Goal: Task Accomplishment & Management: Use online tool/utility

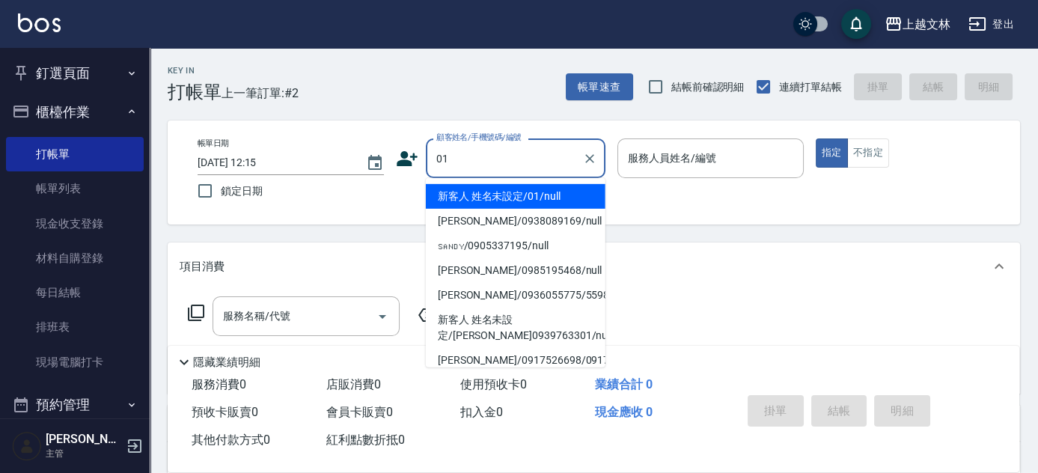
type input "01"
type input "1"
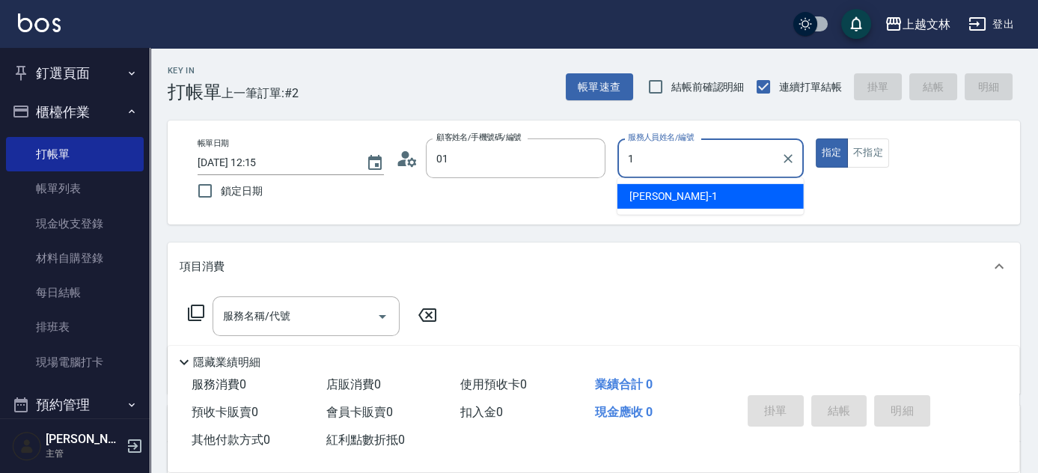
type input "新客人 姓名未設定/01/null"
type input "July-13"
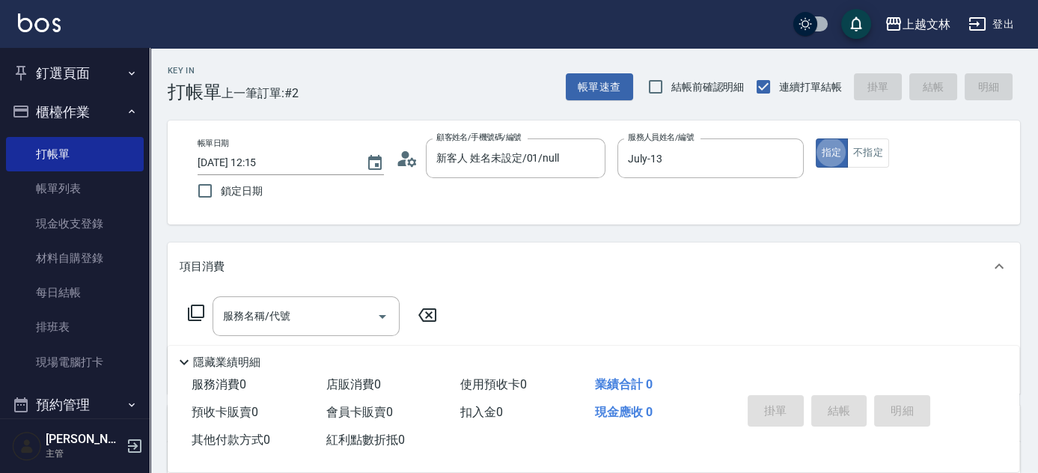
type button "true"
click at [241, 315] on div "服務名稱/代號 服務名稱/代號" at bounding box center [306, 316] width 187 height 40
click at [195, 311] on icon at bounding box center [196, 313] width 18 height 18
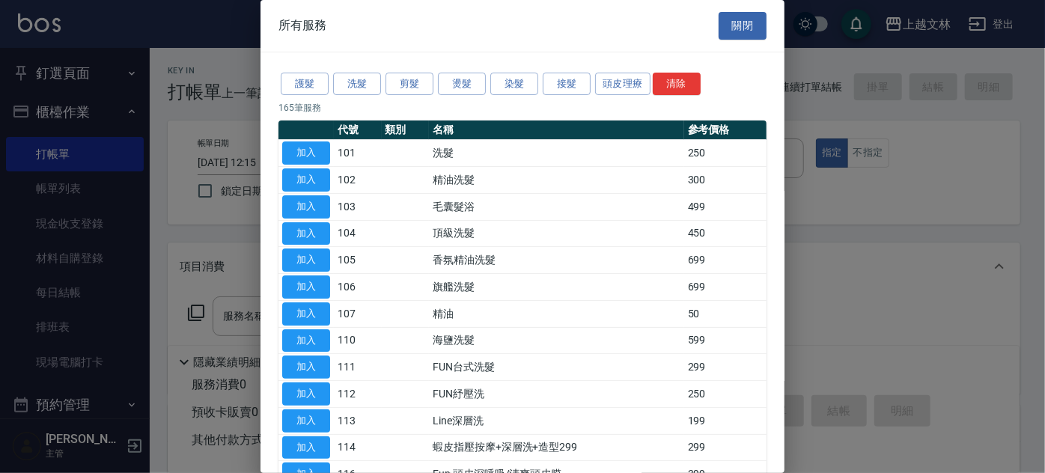
click at [199, 311] on div at bounding box center [522, 236] width 1045 height 473
click at [223, 312] on div at bounding box center [522, 236] width 1045 height 473
click at [739, 31] on button "關閉" at bounding box center [742, 26] width 48 height 28
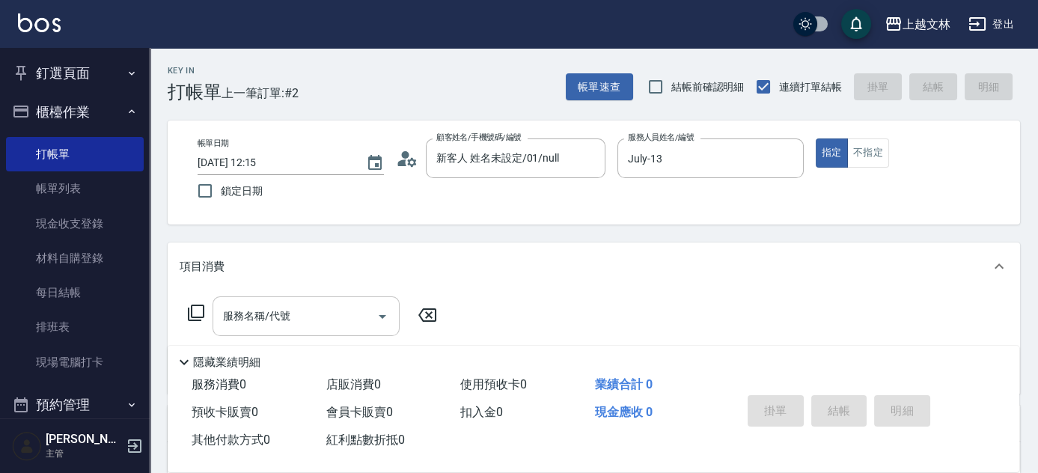
click at [253, 332] on div "服務名稱/代號" at bounding box center [306, 316] width 187 height 40
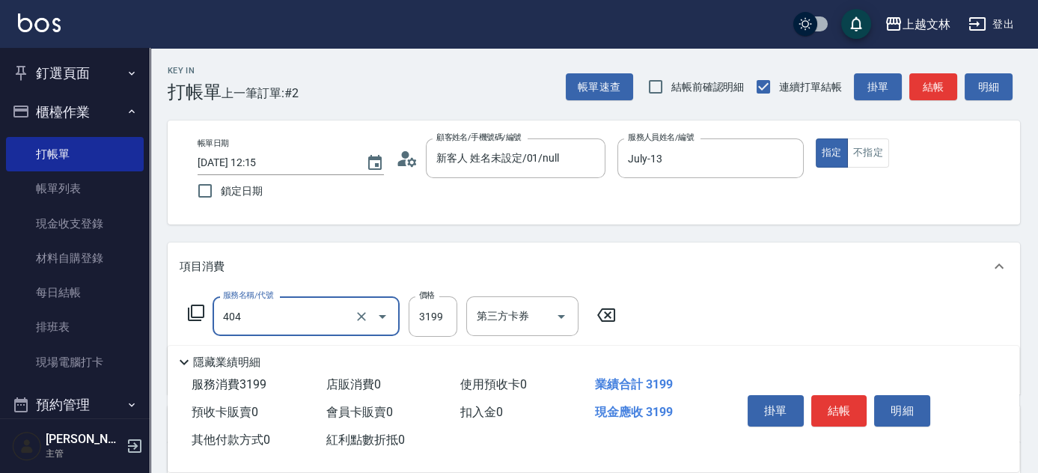
type input "旗艦染髮(404)"
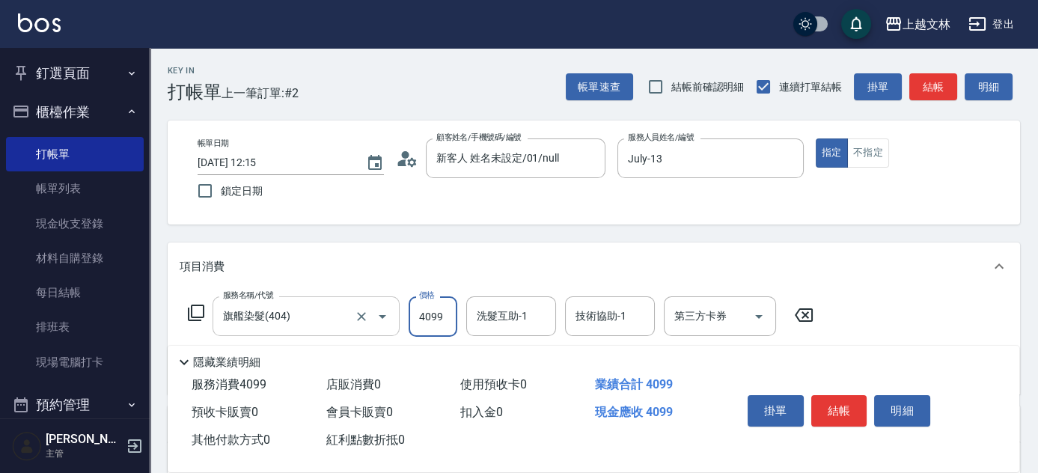
type input "4099"
click at [496, 316] on div "洗髮互助-1 洗髮互助-1" at bounding box center [511, 316] width 90 height 40
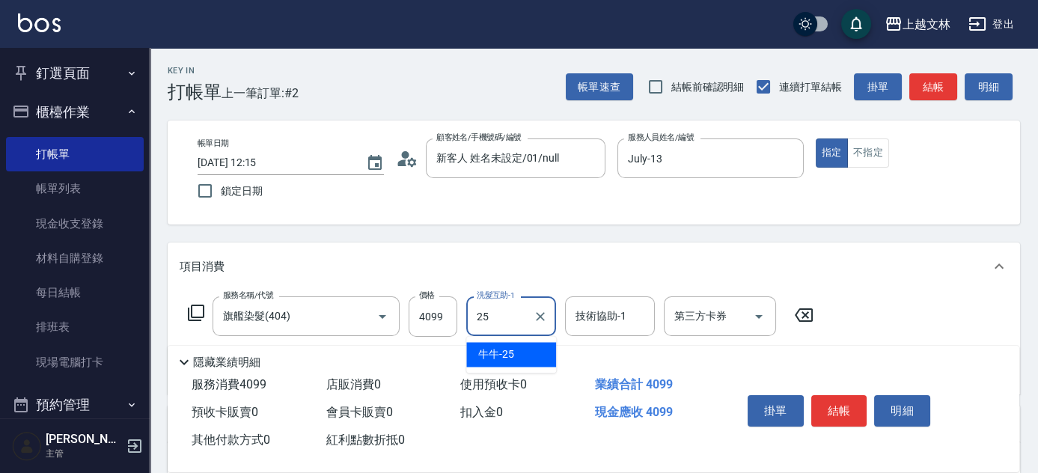
type input "牛牛-25"
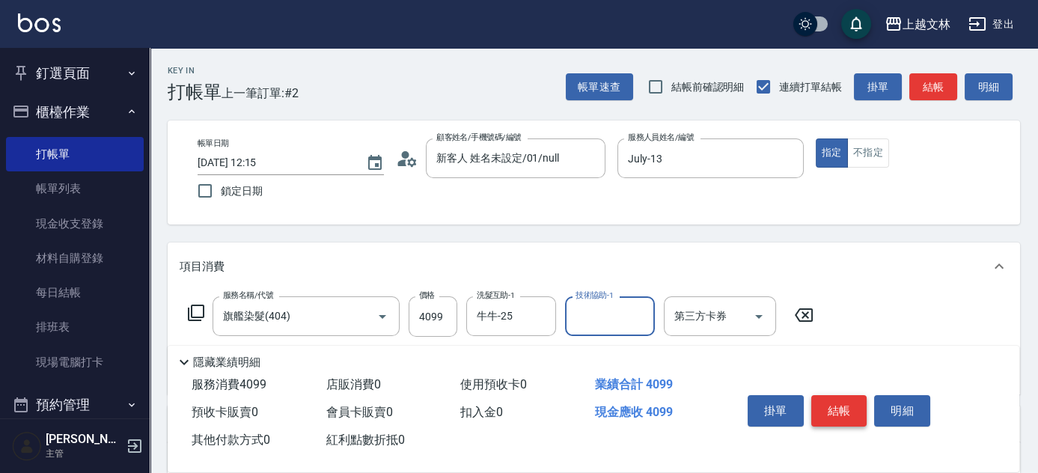
click at [850, 403] on button "結帳" at bounding box center [839, 410] width 56 height 31
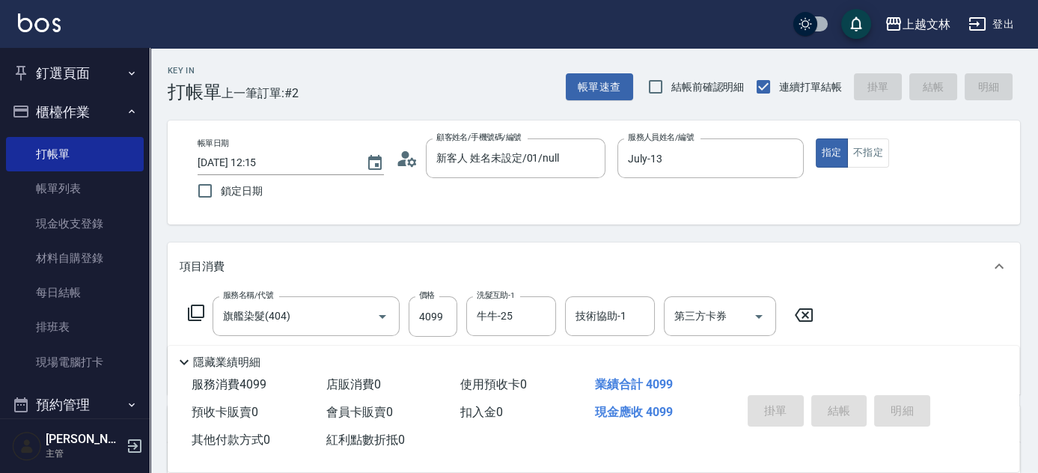
type input "[DATE] 14:08"
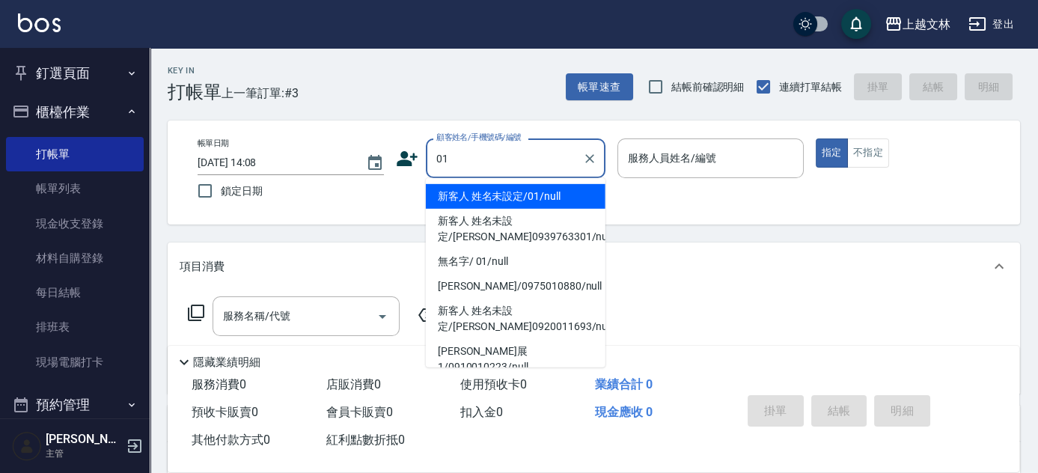
type input "新客人 姓名未設定/01/null"
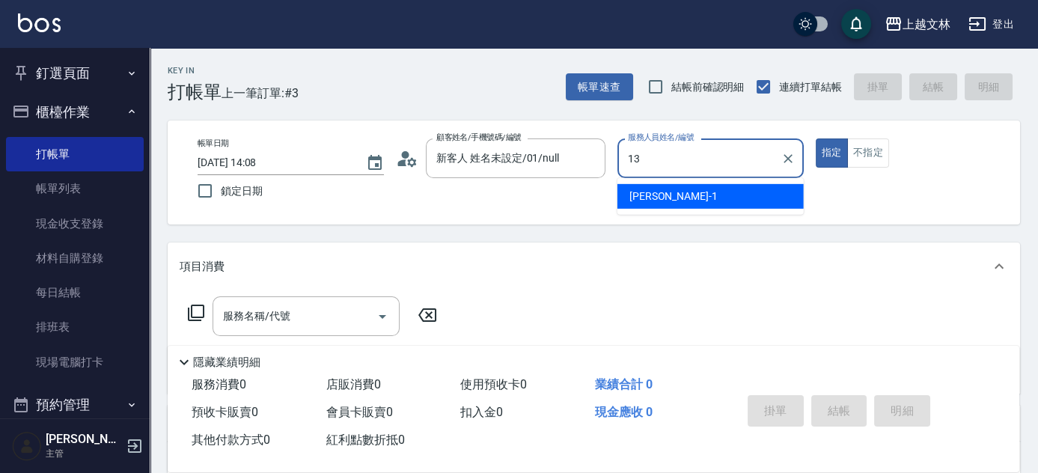
type input "July-13"
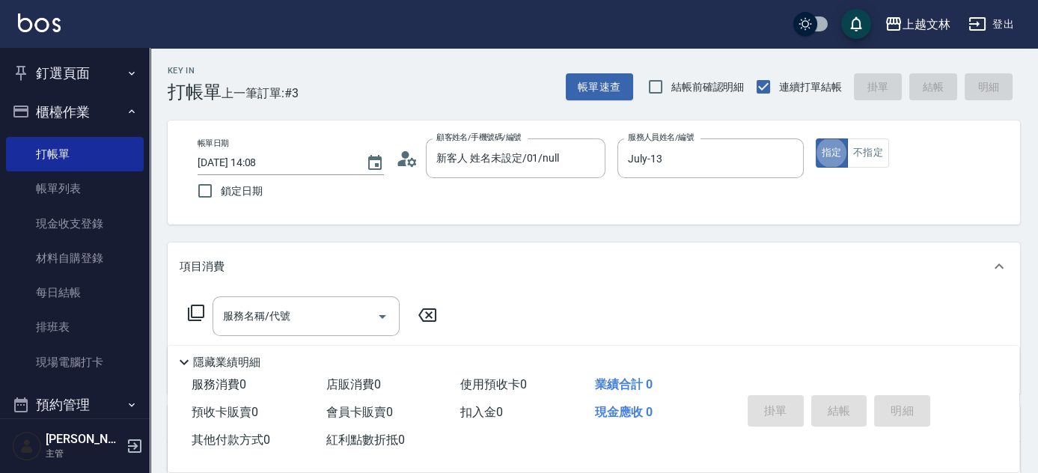
click at [274, 320] on div "服務名稱/代號 服務名稱/代號" at bounding box center [306, 316] width 187 height 40
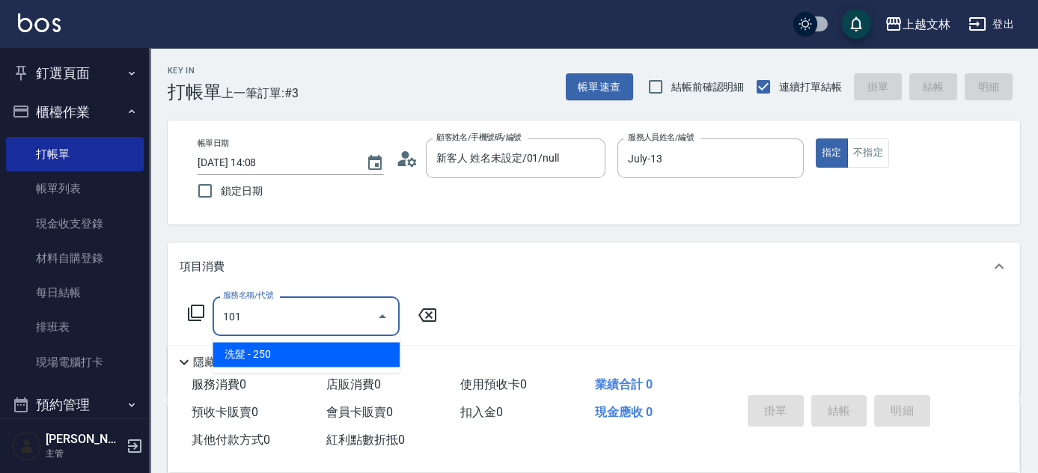
type input "洗髮(101)"
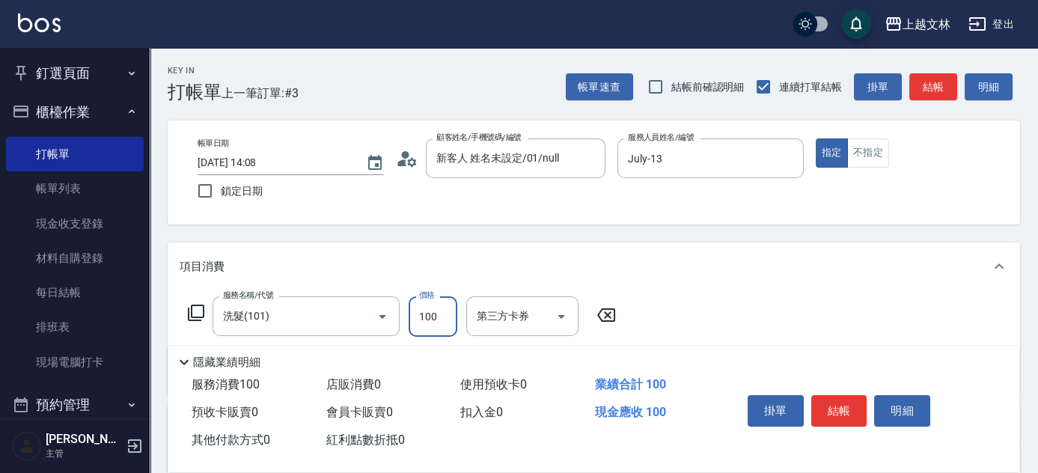
type input "100"
click at [842, 415] on button "結帳" at bounding box center [839, 410] width 56 height 31
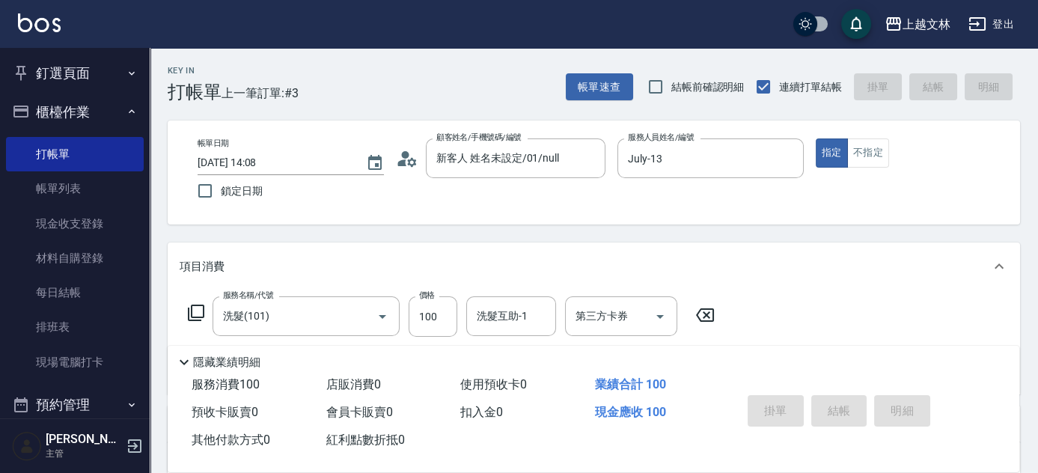
click at [97, 105] on button "櫃檯作業" at bounding box center [75, 112] width 138 height 39
type input "[DATE] 14:11"
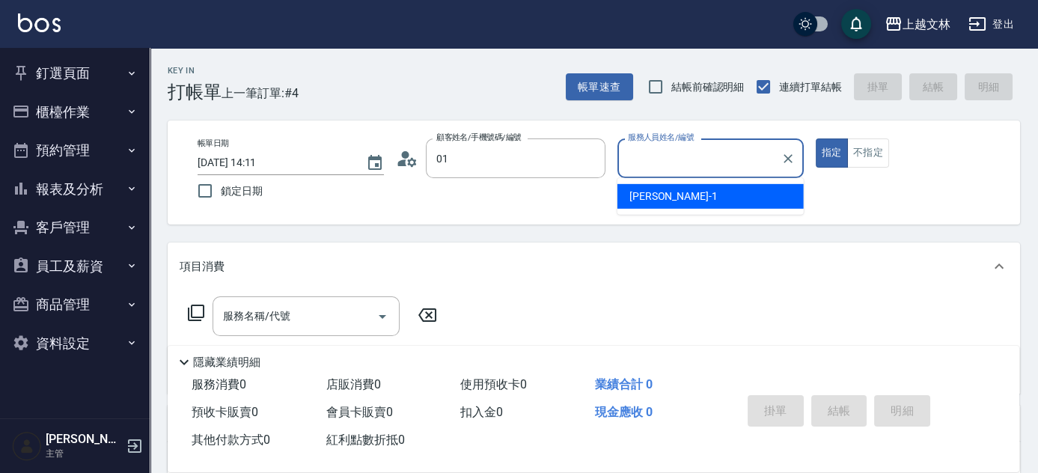
type input "新客人 姓名未設定/01/null"
type input "[PERSON_NAME]-10"
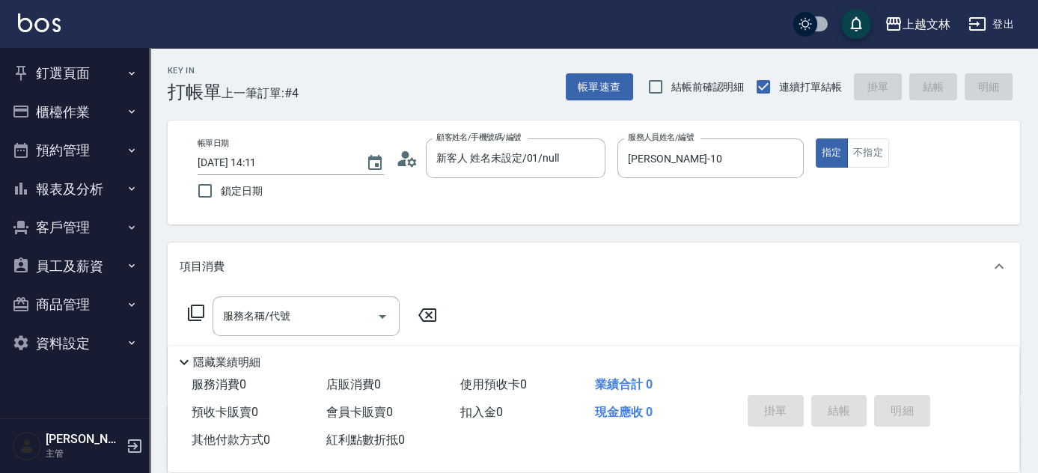
click at [192, 305] on icon at bounding box center [196, 313] width 18 height 18
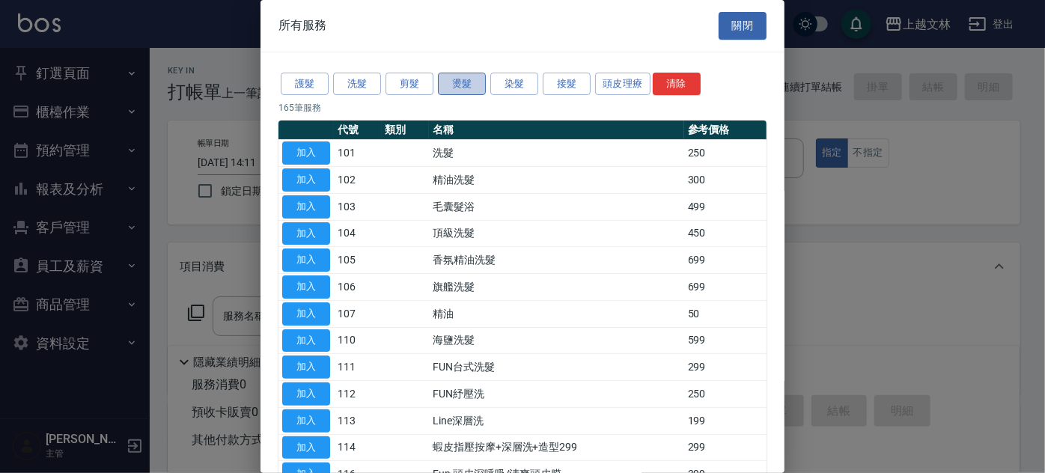
click at [459, 83] on button "燙髮" at bounding box center [462, 84] width 48 height 23
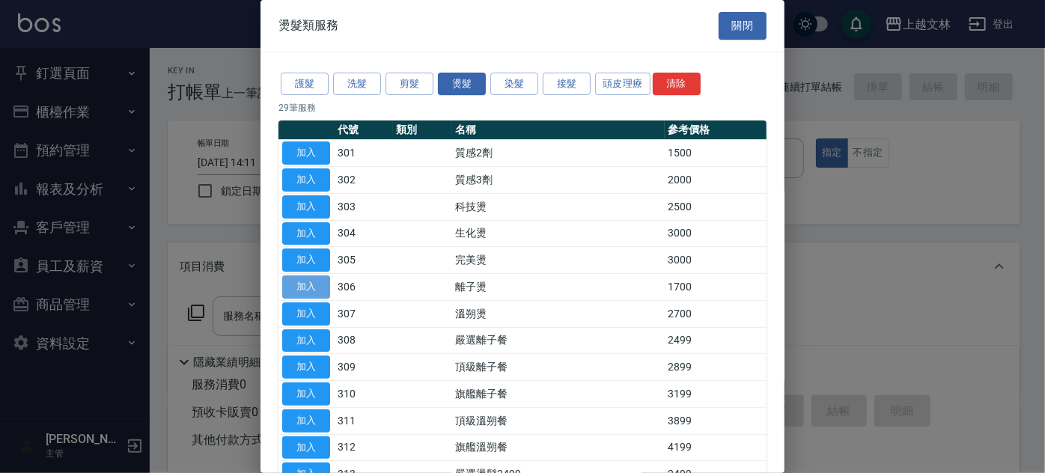
click at [301, 281] on button "加入" at bounding box center [306, 286] width 48 height 23
type input "離子燙(306)"
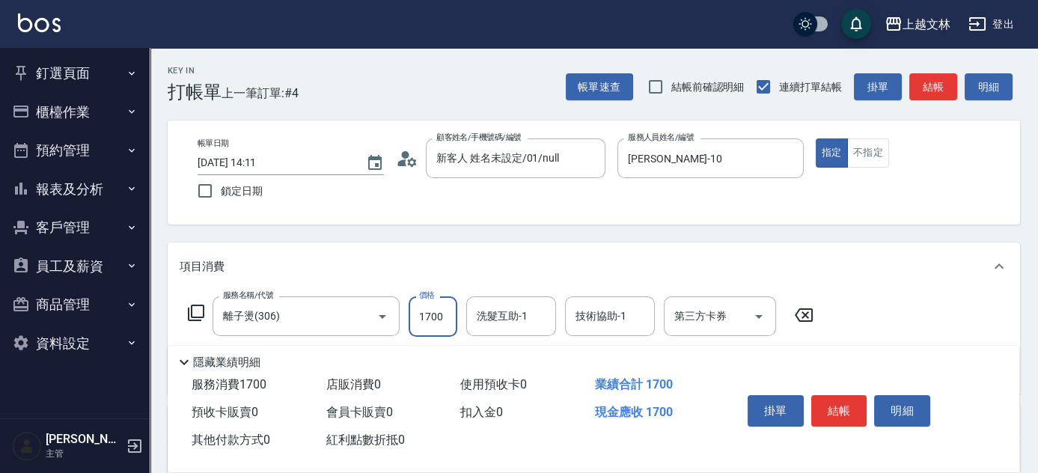
click at [448, 315] on input "1700" at bounding box center [433, 316] width 49 height 40
type input "2000"
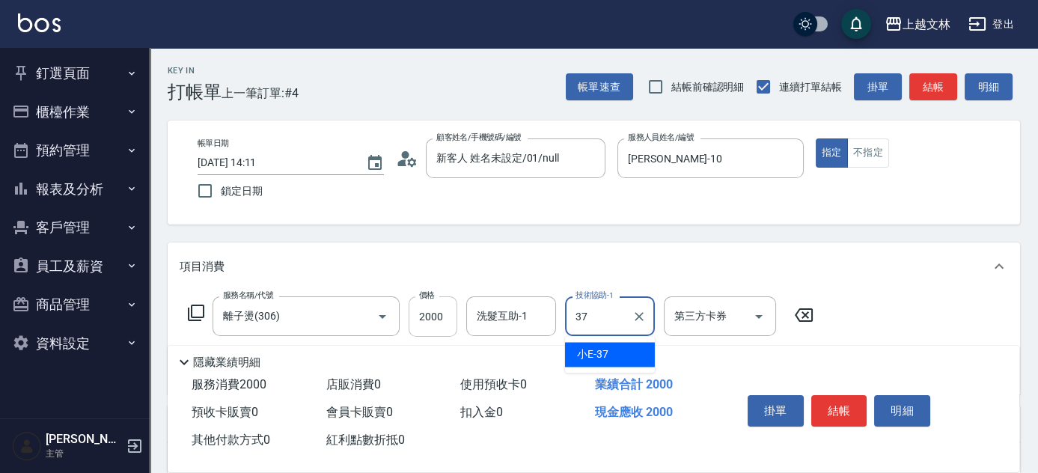
type input "小E-37"
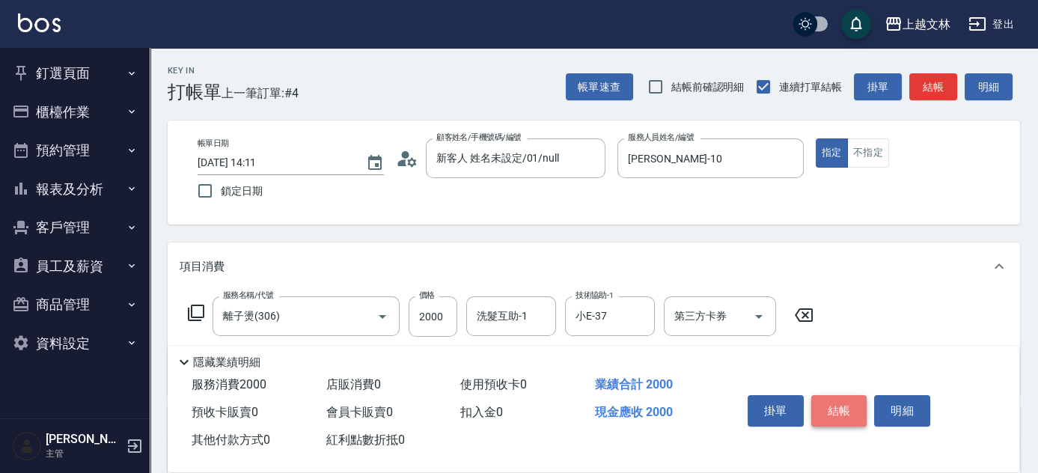
click at [849, 404] on button "結帳" at bounding box center [839, 410] width 56 height 31
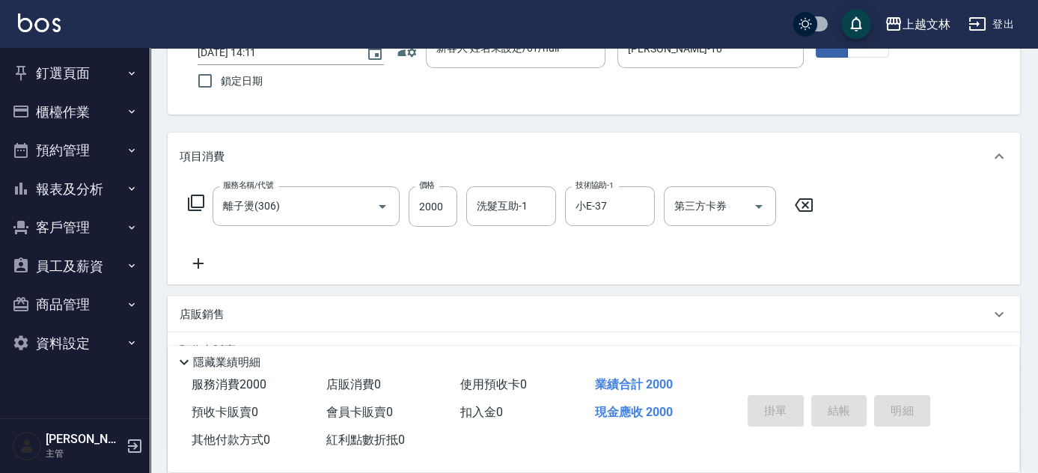
scroll to position [121, 0]
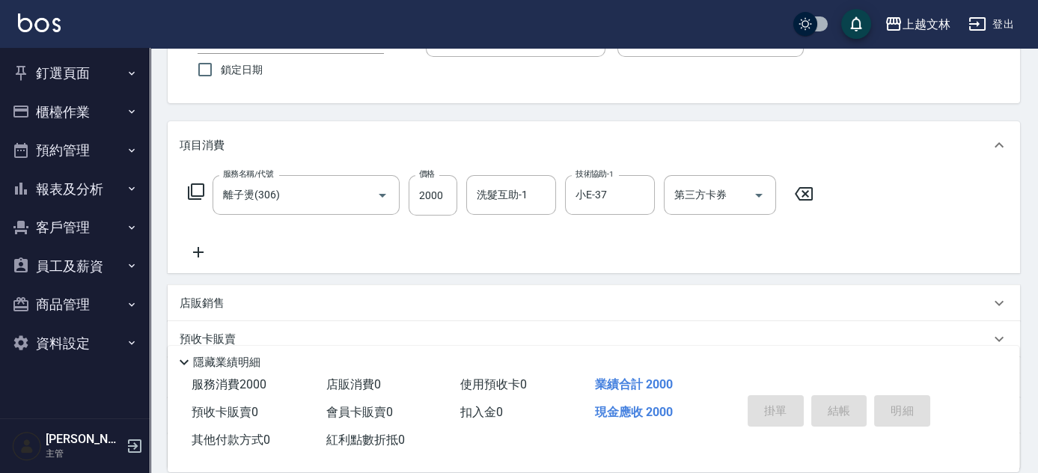
click at [849, 404] on div "掛單 結帳 明細" at bounding box center [839, 412] width 195 height 47
type input "[DATE] 14:22"
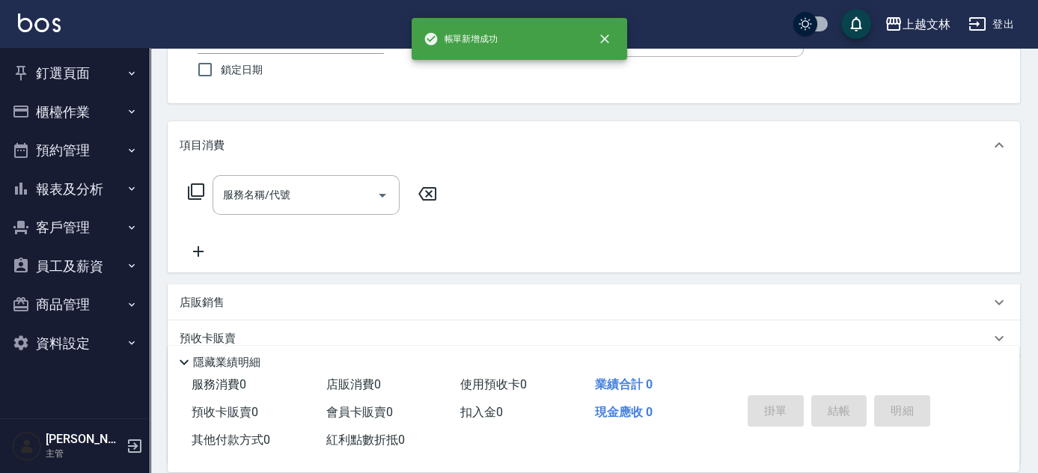
scroll to position [10, 0]
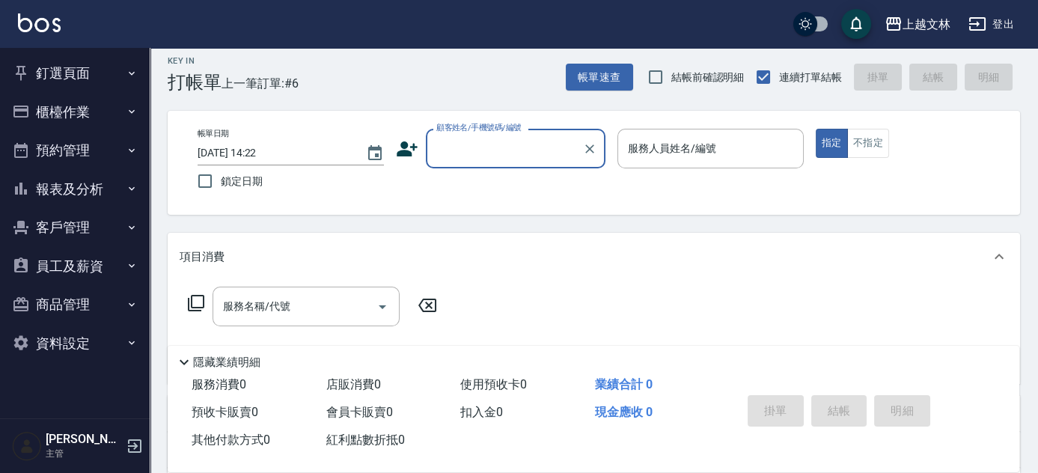
click at [43, 109] on button "櫃檯作業" at bounding box center [75, 112] width 138 height 39
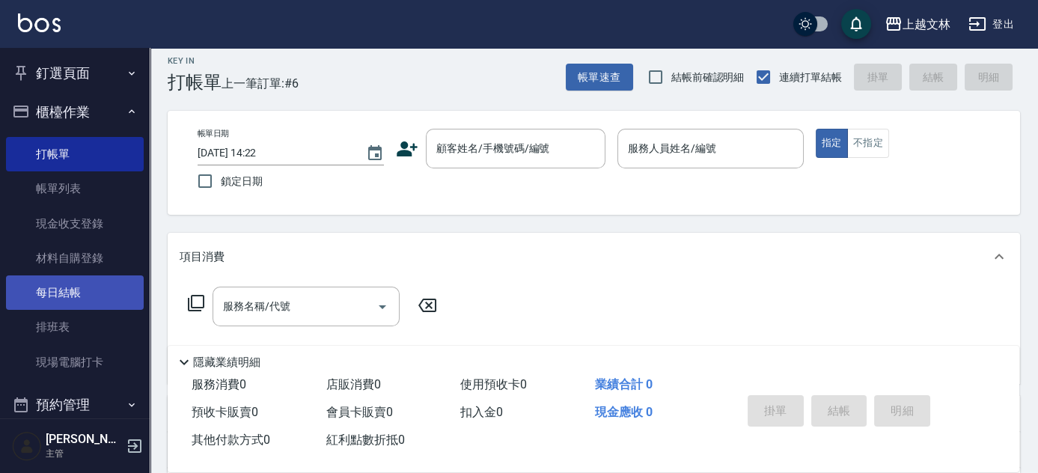
drag, startPoint x: 71, startPoint y: 290, endPoint x: 103, endPoint y: 287, distance: 31.6
click at [71, 290] on link "每日結帳" at bounding box center [75, 292] width 138 height 34
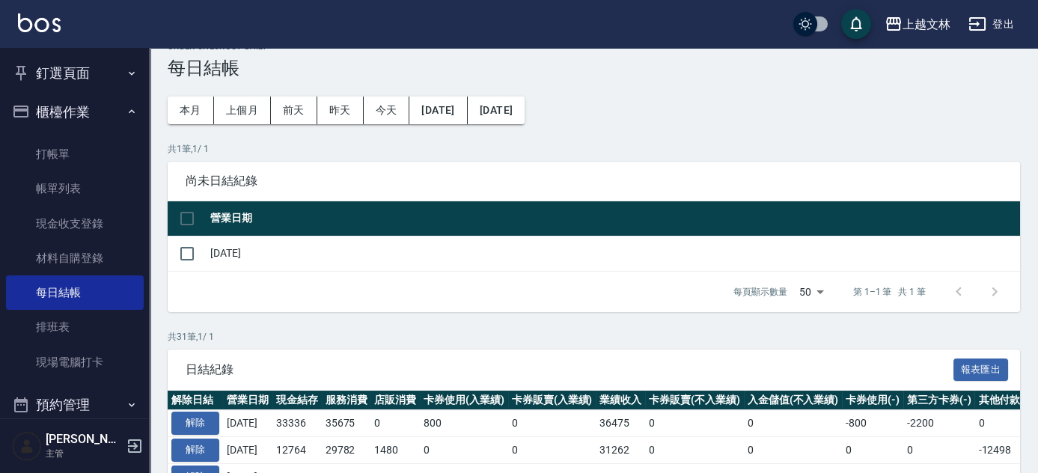
scroll to position [19, 0]
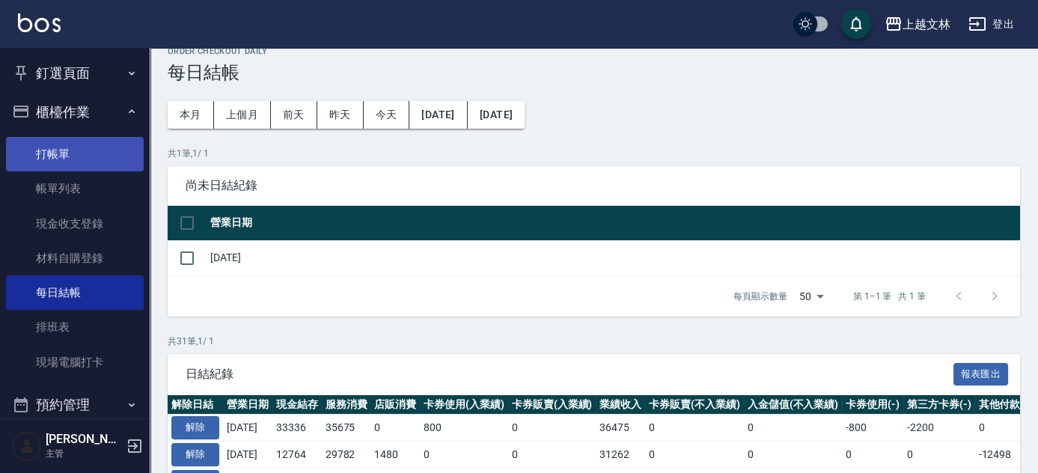
click at [40, 151] on link "打帳單" at bounding box center [75, 154] width 138 height 34
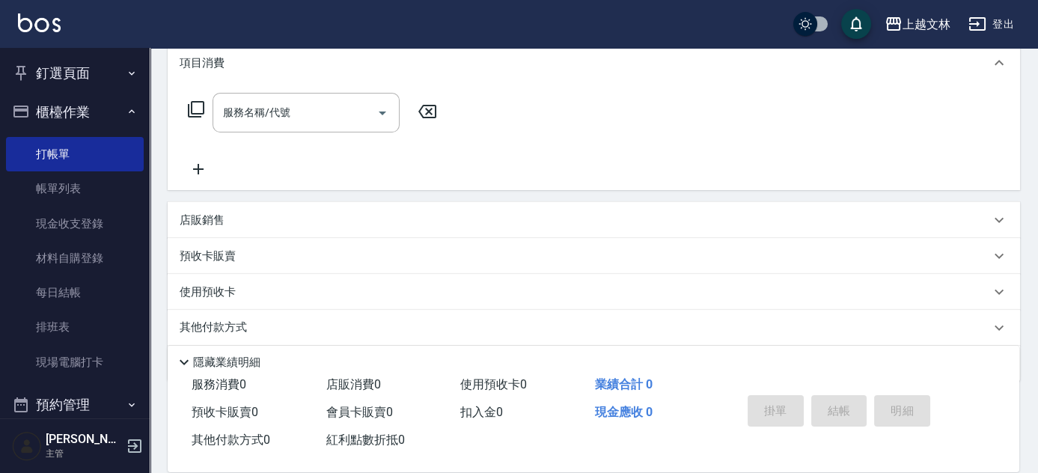
scroll to position [254, 0]
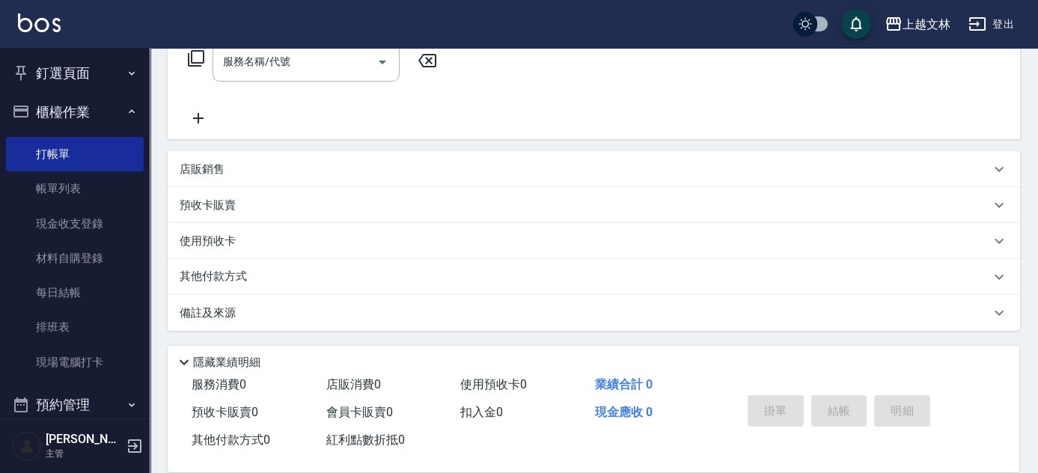
drag, startPoint x: 67, startPoint y: 195, endPoint x: 159, endPoint y: 195, distance: 91.3
click at [67, 195] on link "帳單列表" at bounding box center [75, 188] width 138 height 34
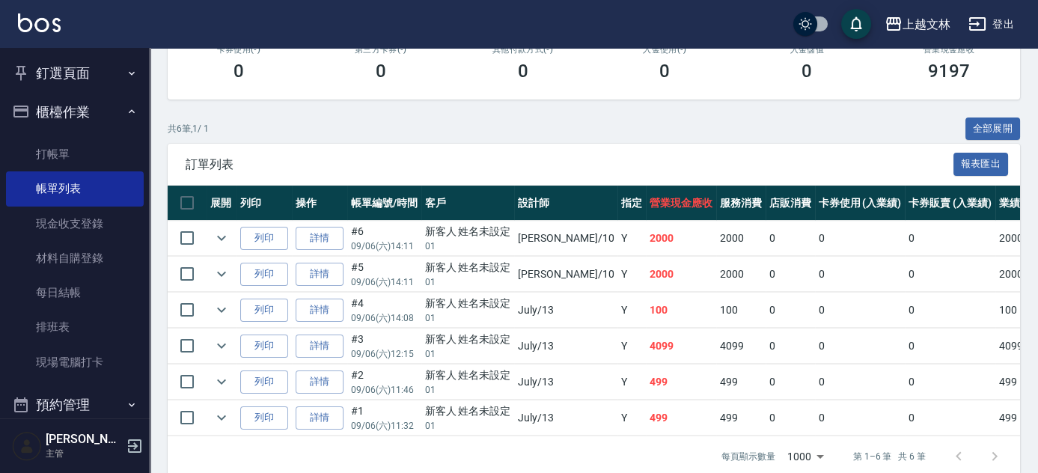
scroll to position [279, 0]
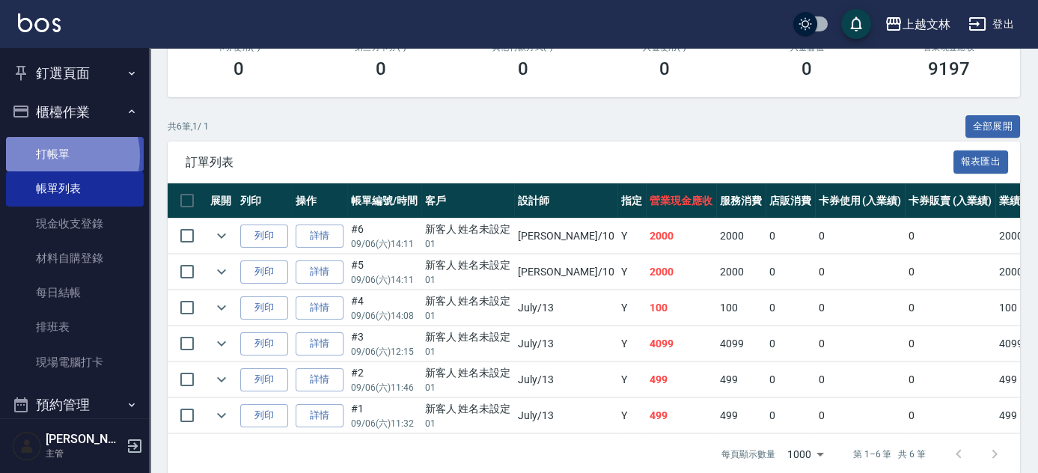
click at [57, 156] on link "打帳單" at bounding box center [75, 154] width 138 height 34
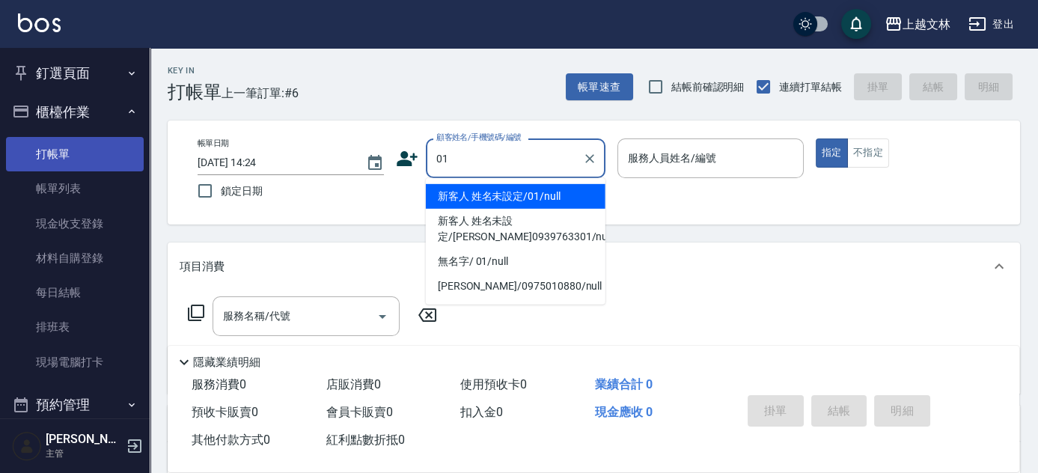
type input "新客人 姓名未設定/01/null"
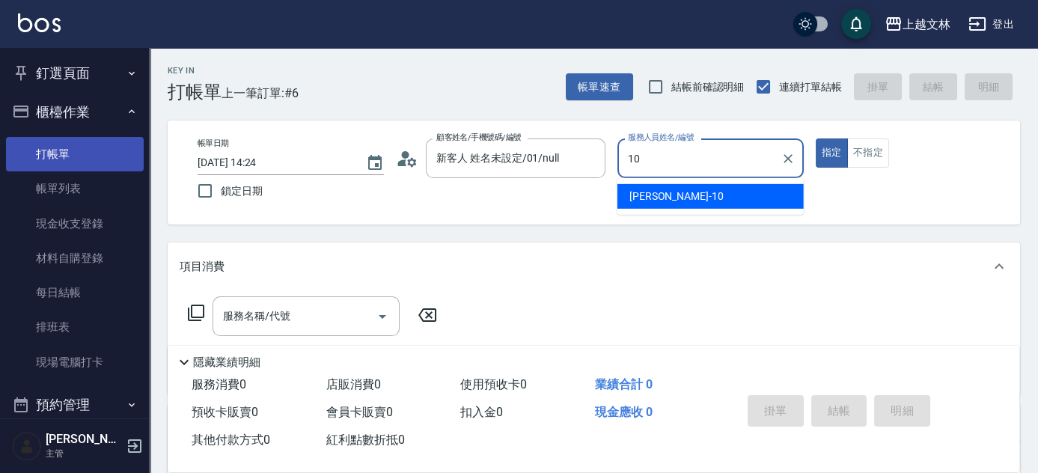
type input "[PERSON_NAME]-10"
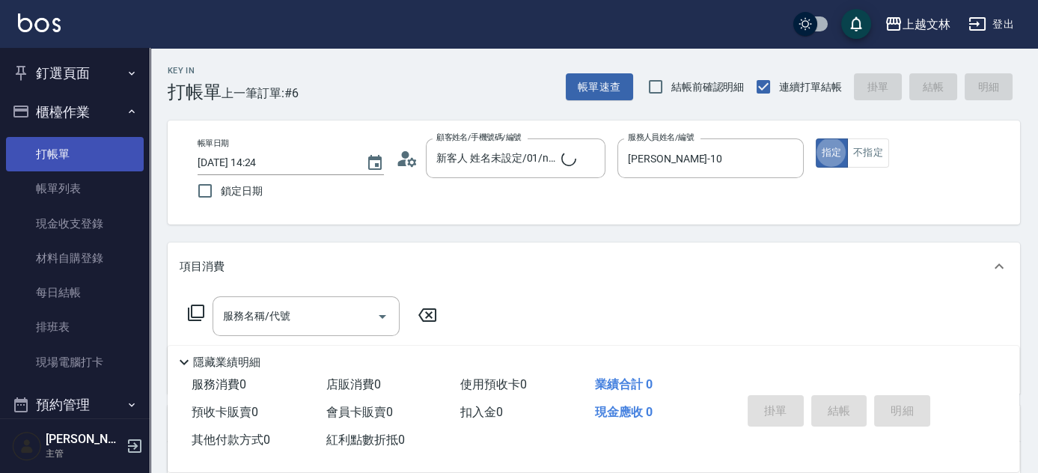
type button "true"
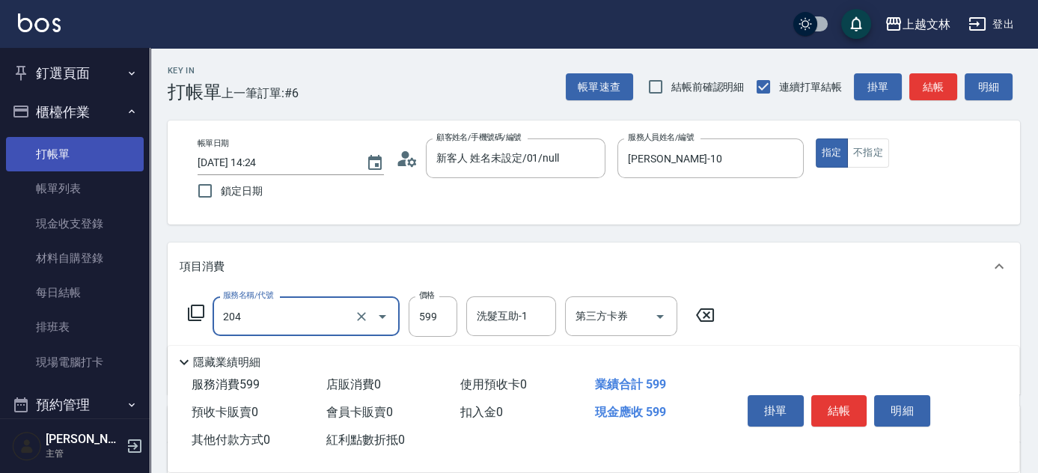
type input "A級洗+剪(204)"
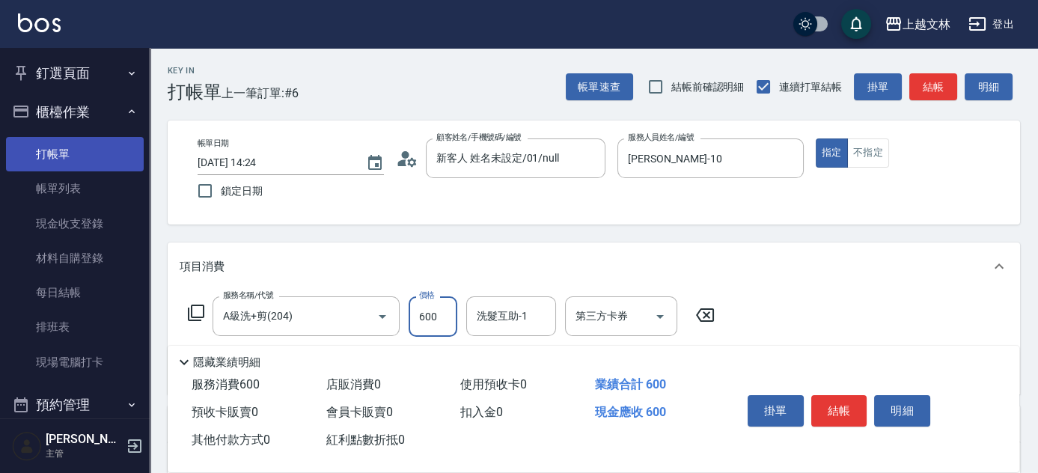
type input "600"
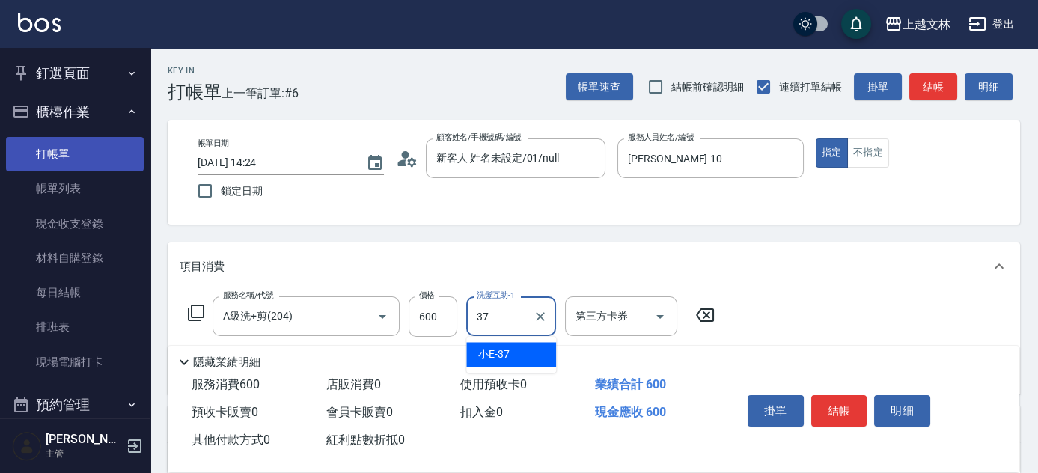
type input "小E-37"
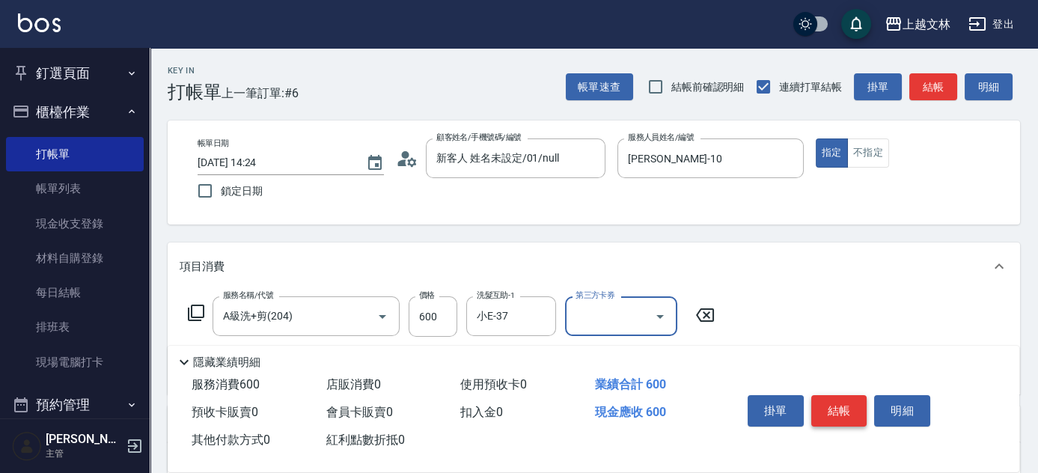
click at [828, 408] on button "結帳" at bounding box center [839, 410] width 56 height 31
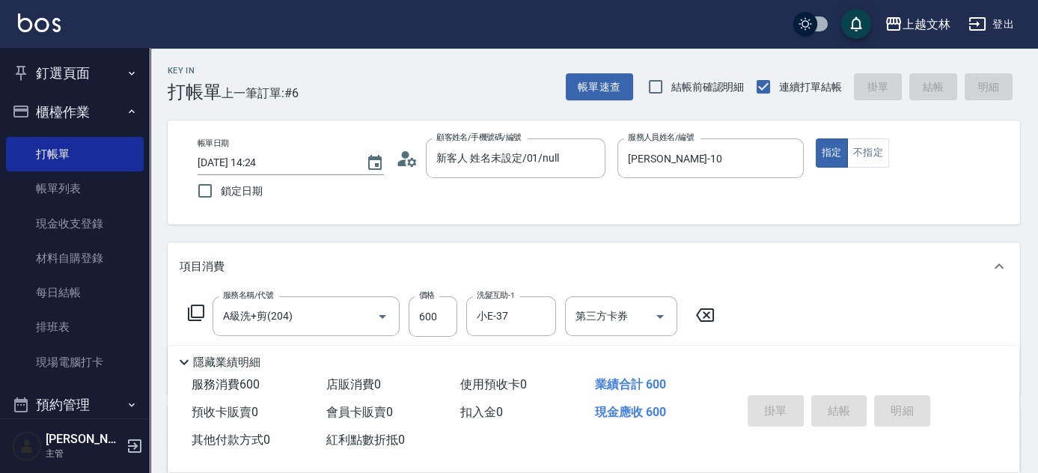
type input "[DATE] 14:47"
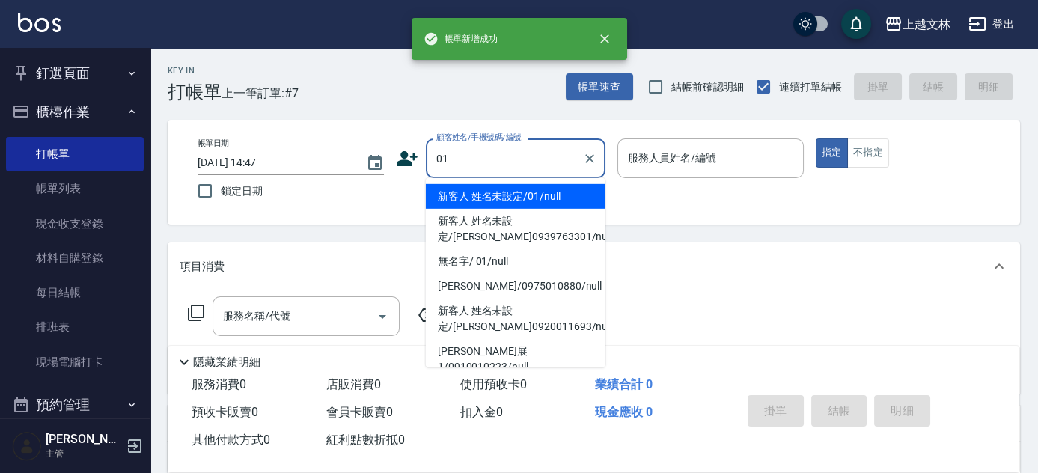
type input "新客人 姓名未設定/01/null"
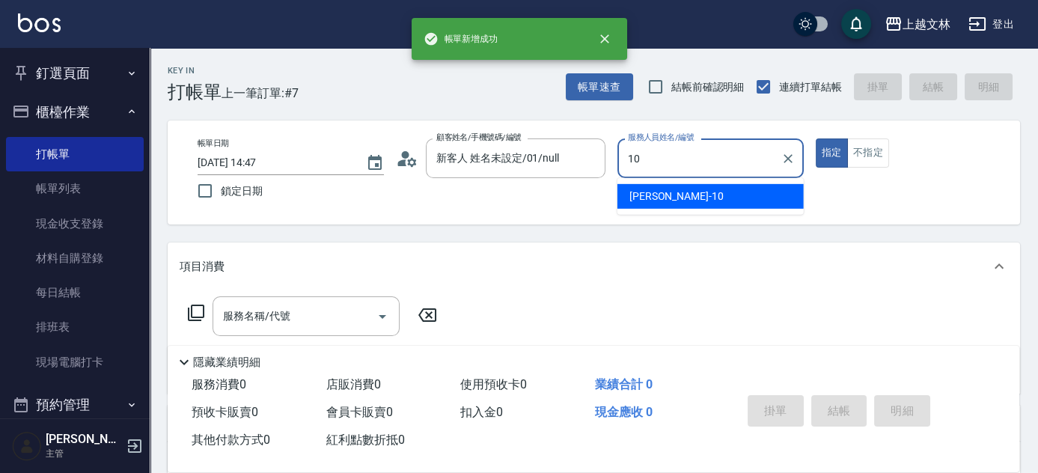
type input "[PERSON_NAME]-10"
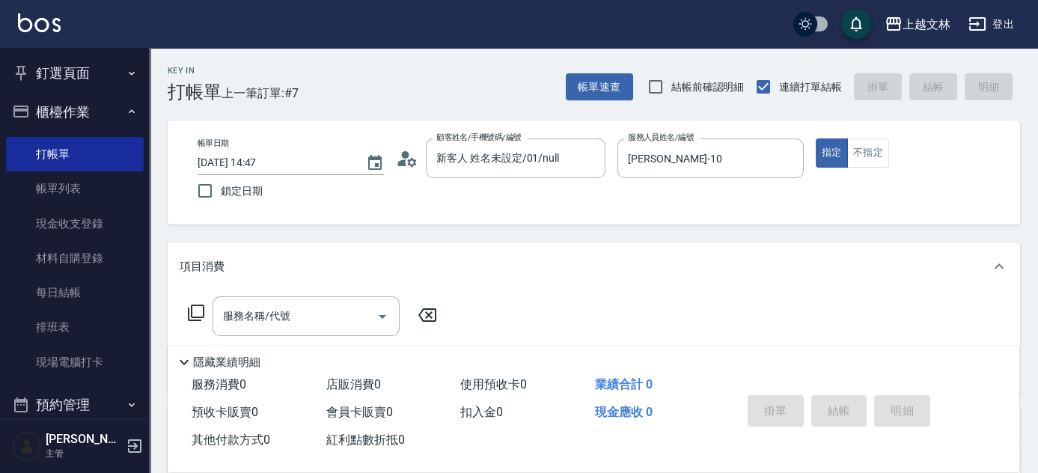
click at [193, 311] on icon at bounding box center [196, 313] width 18 height 18
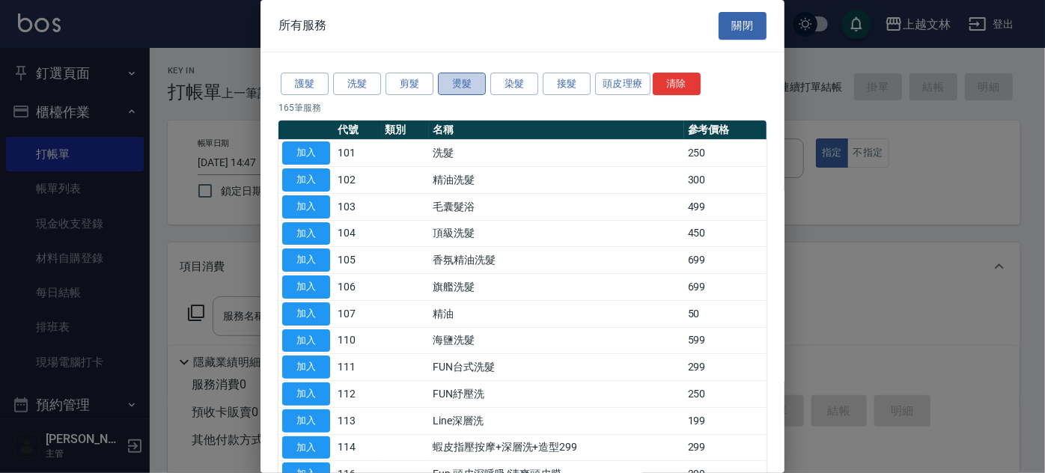
click at [462, 76] on button "燙髮" at bounding box center [462, 84] width 48 height 23
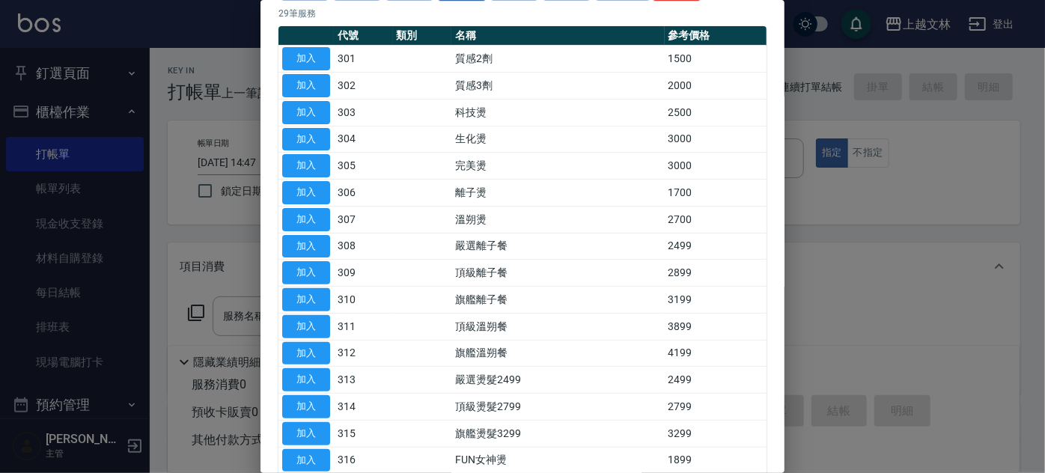
scroll to position [96, 0]
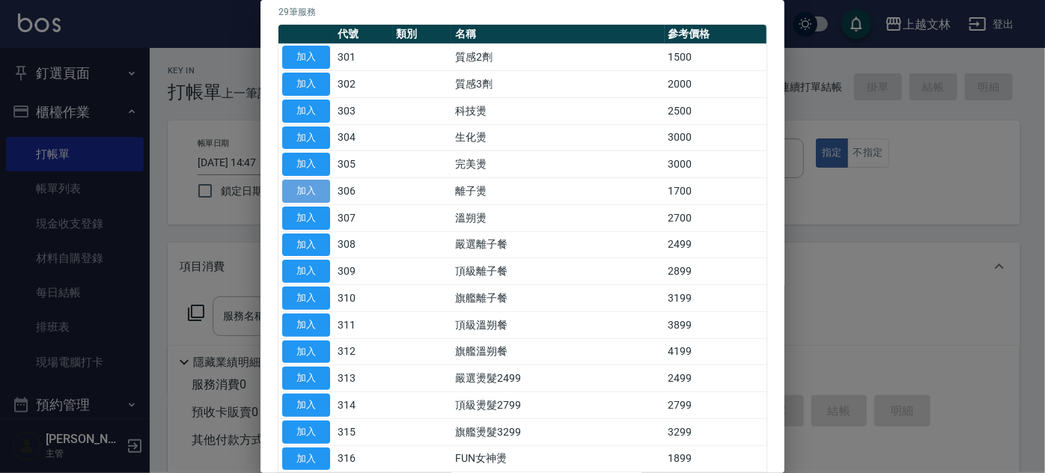
click at [318, 186] on button "加入" at bounding box center [306, 191] width 48 height 23
type input "離子燙(306)"
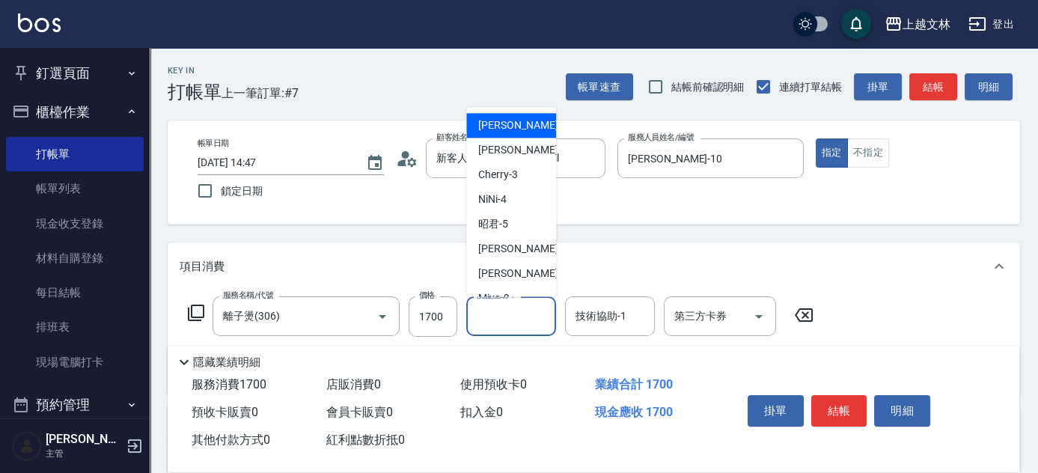
click at [498, 312] on input "洗髮互助-1" at bounding box center [511, 316] width 76 height 26
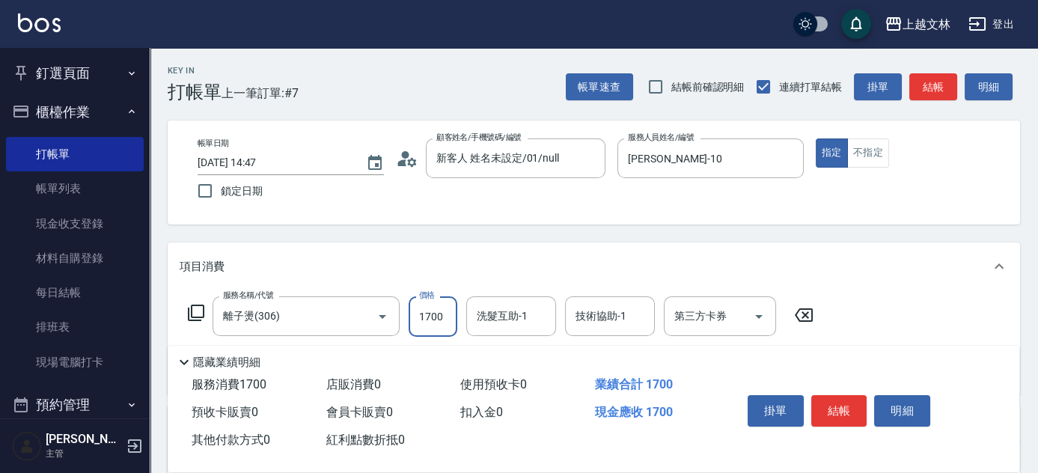
click at [443, 320] on input "1700" at bounding box center [433, 316] width 49 height 40
type input "2000"
click at [825, 406] on button "結帳" at bounding box center [839, 410] width 56 height 31
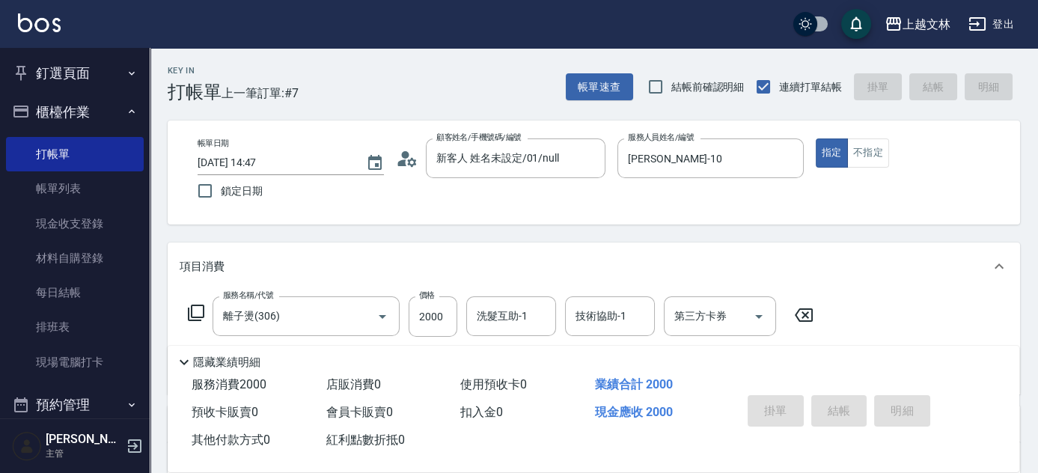
type input "[DATE] 14:48"
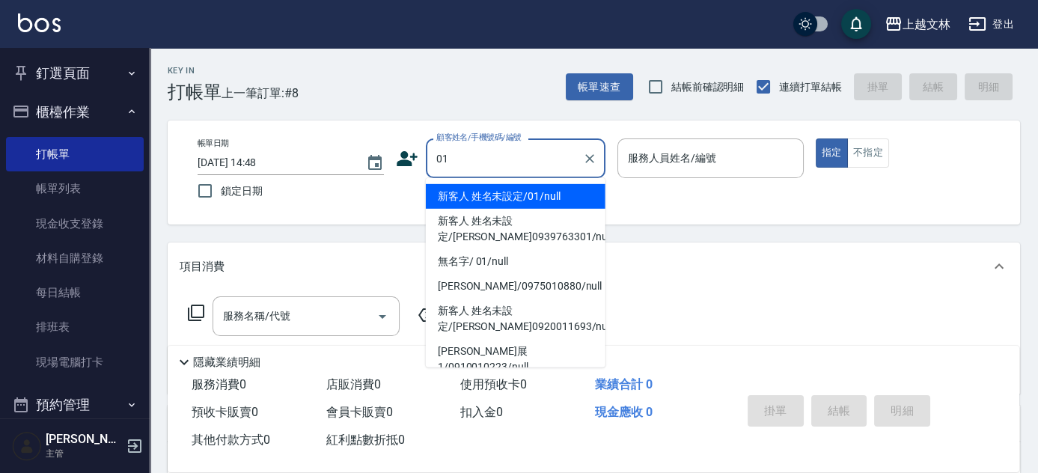
type input "新客人 姓名未設定/01/null"
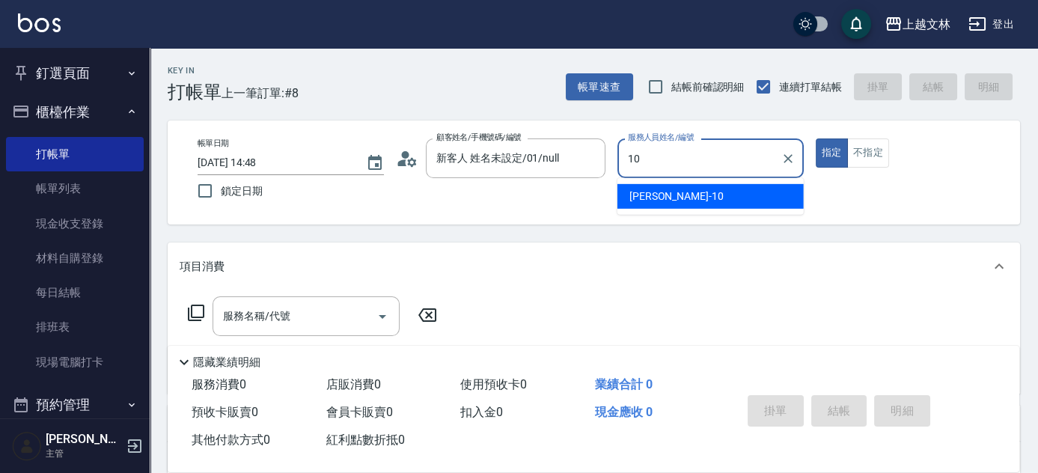
type input "[PERSON_NAME]-10"
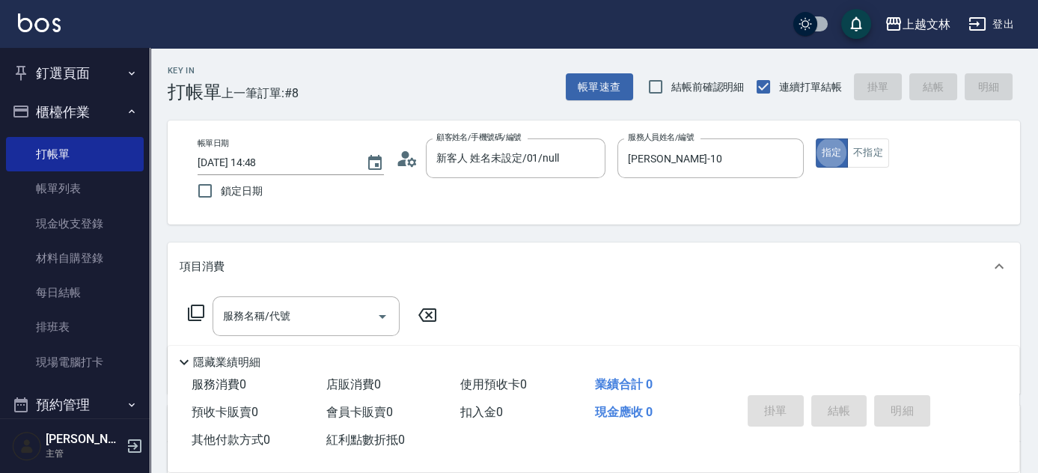
click at [192, 312] on icon at bounding box center [196, 313] width 16 height 16
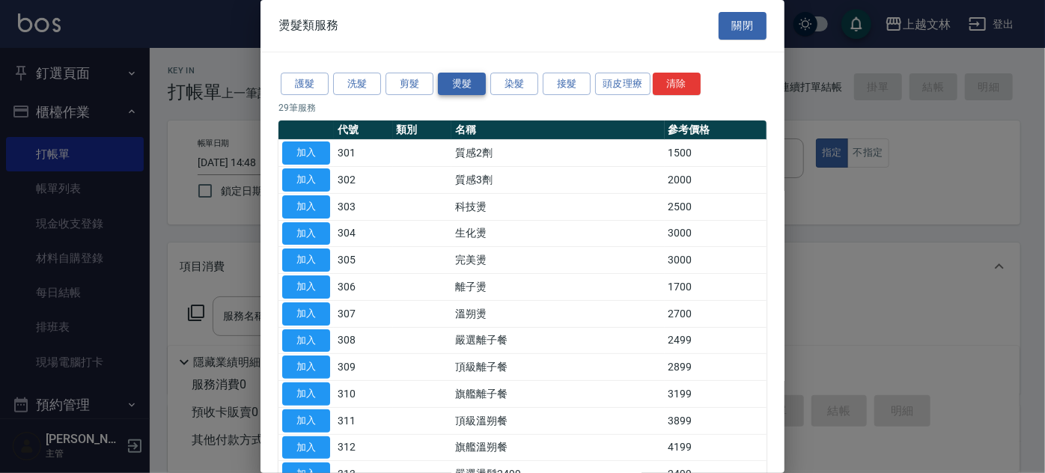
click at [461, 87] on button "燙髮" at bounding box center [462, 84] width 48 height 23
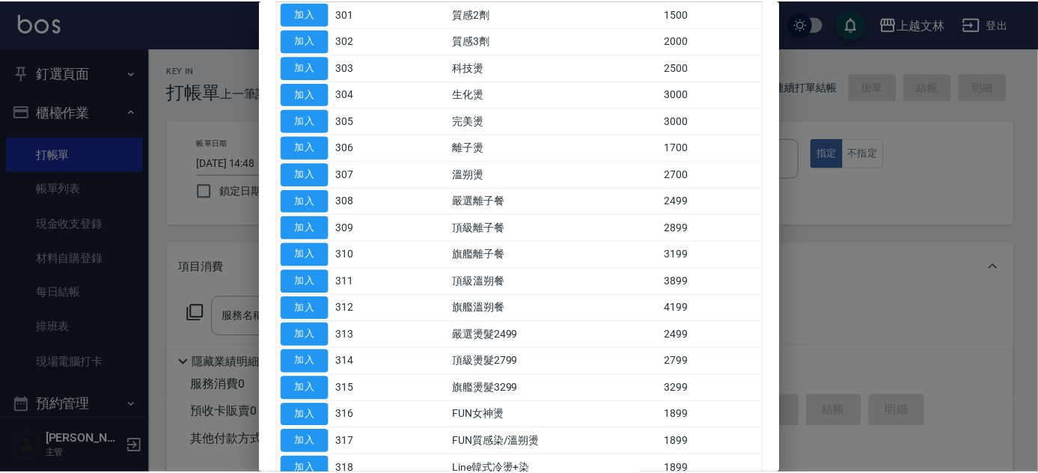
scroll to position [145, 0]
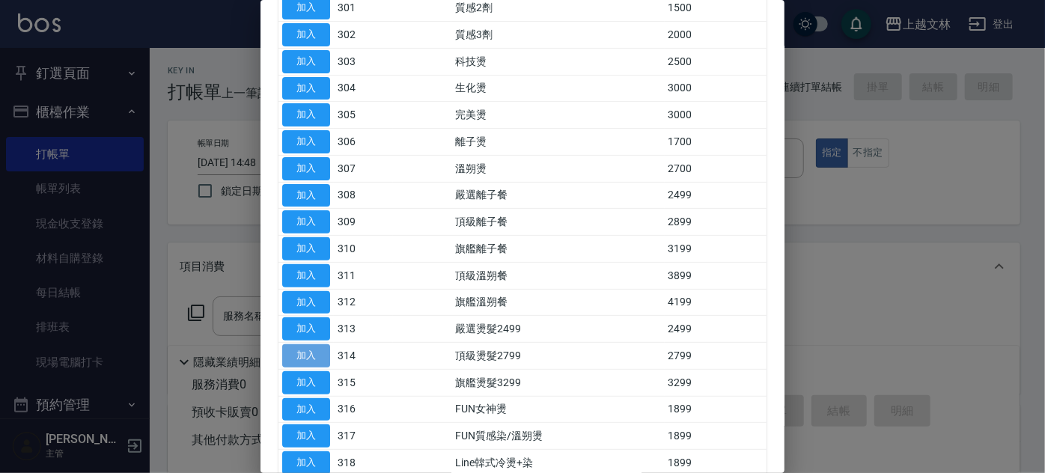
click at [305, 352] on button "加入" at bounding box center [306, 355] width 48 height 23
type input "頂級燙髮2799(314)"
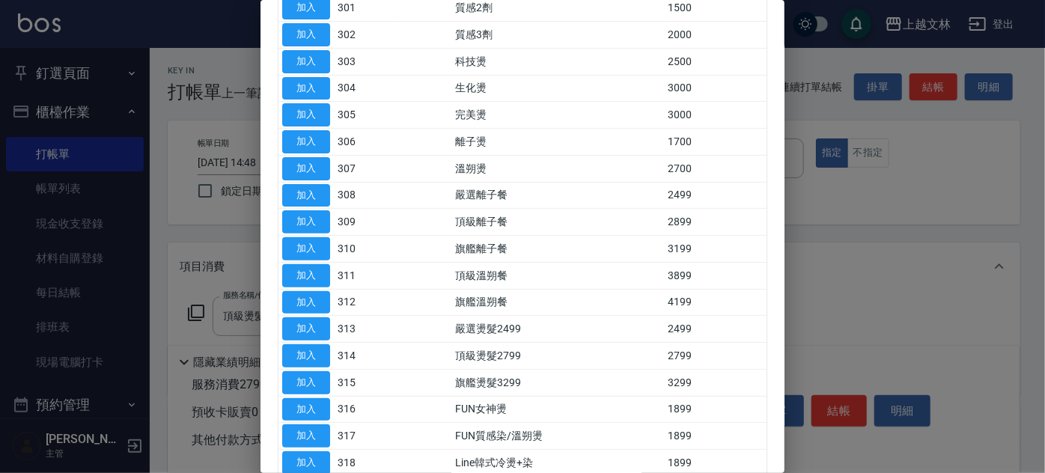
click at [846, 295] on div at bounding box center [522, 236] width 1045 height 473
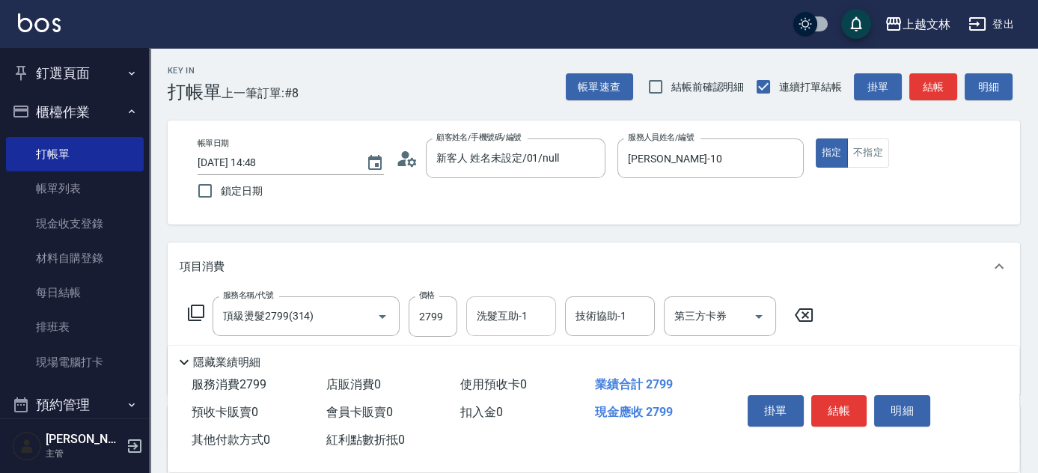
click at [521, 319] on div "洗髮互助-1 洗髮互助-1" at bounding box center [511, 316] width 90 height 40
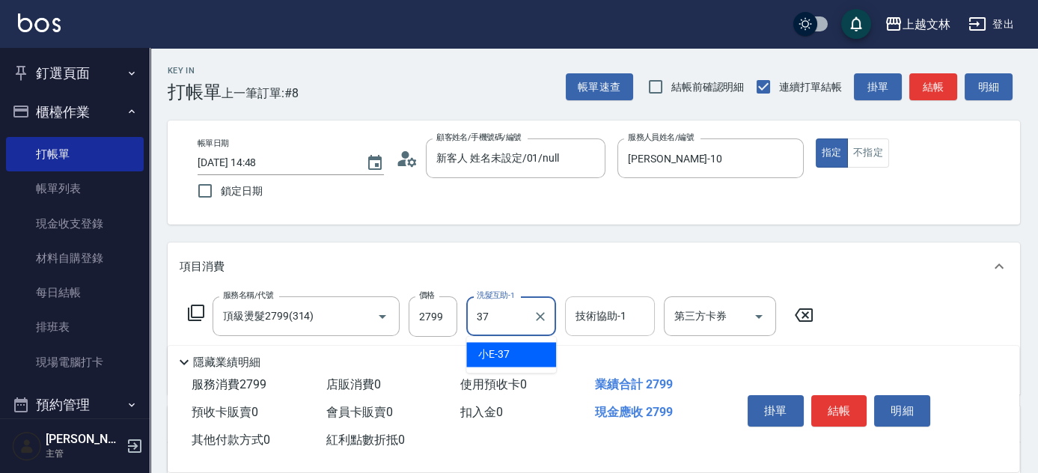
type input "小E-37"
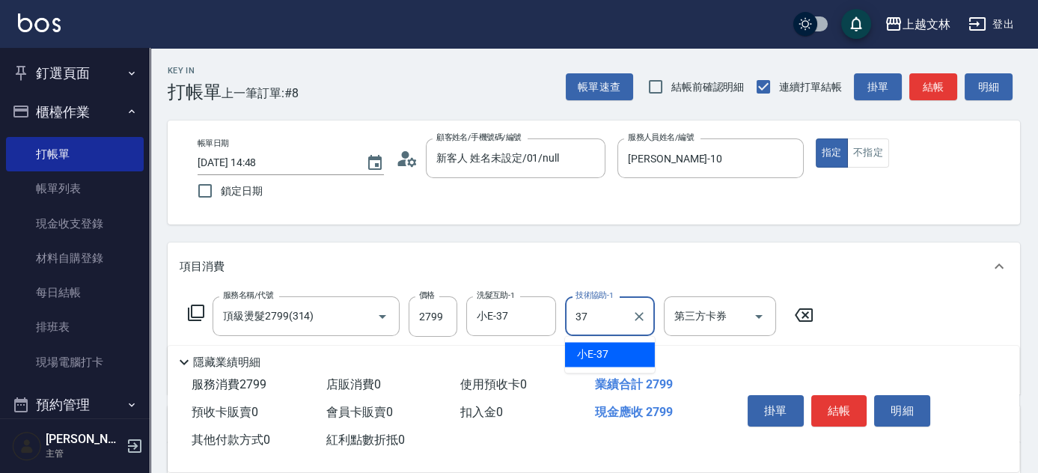
type input "小E-37"
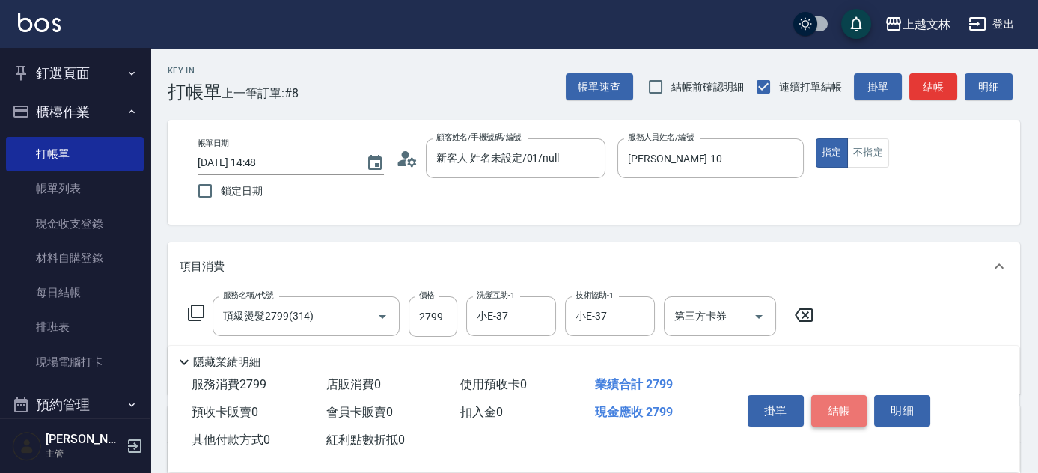
click at [828, 410] on button "結帳" at bounding box center [839, 410] width 56 height 31
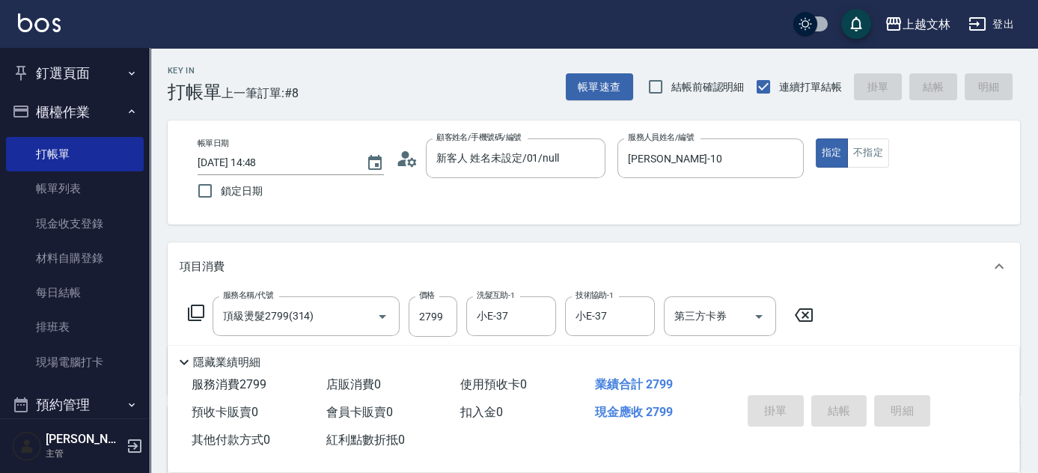
type input "[DATE] 15:07"
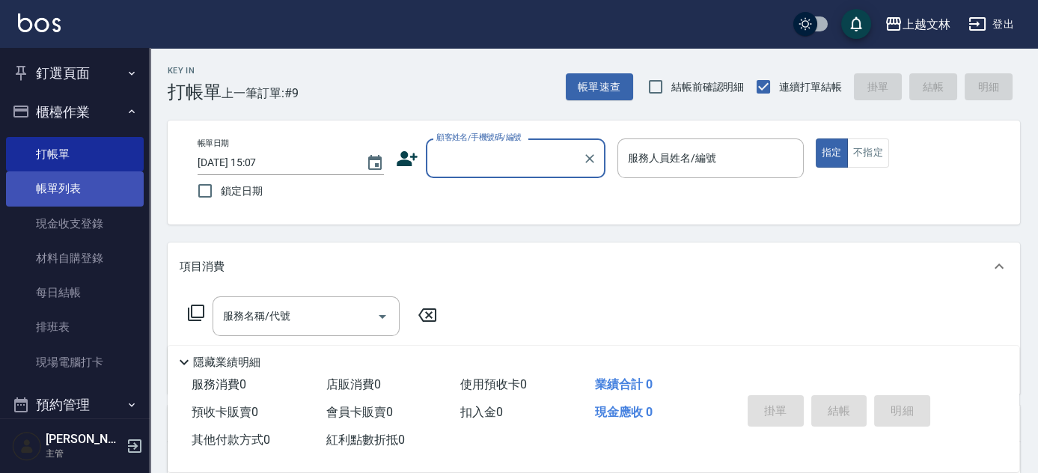
click at [79, 191] on link "帳單列表" at bounding box center [75, 188] width 138 height 34
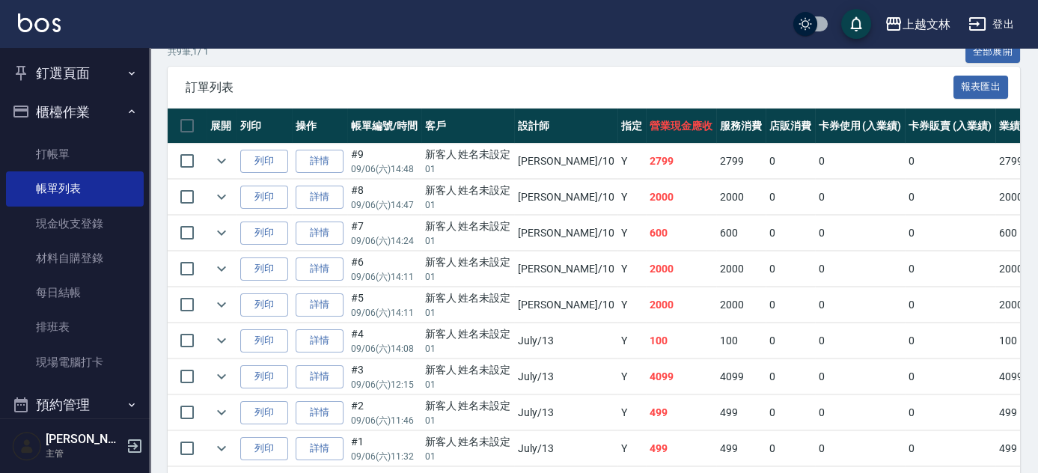
scroll to position [355, 0]
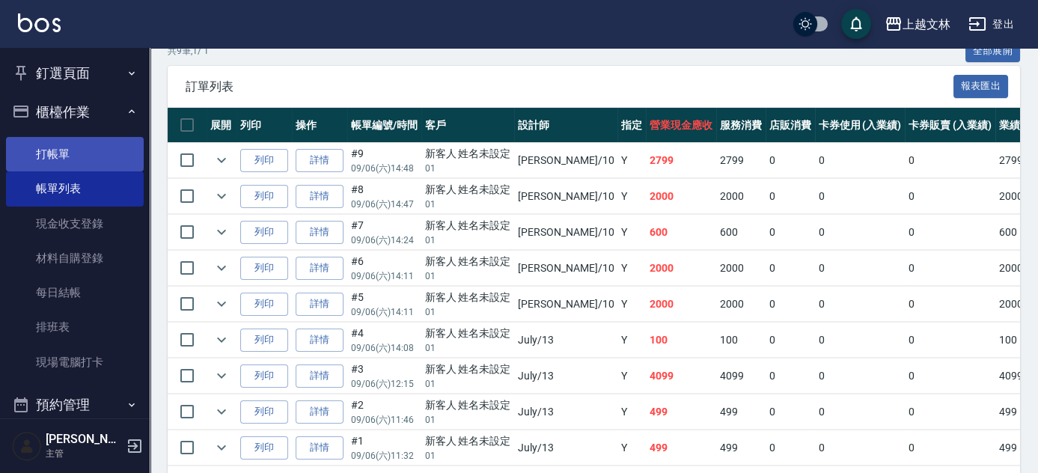
click at [38, 155] on link "打帳單" at bounding box center [75, 154] width 138 height 34
